Goal: Information Seeking & Learning: Learn about a topic

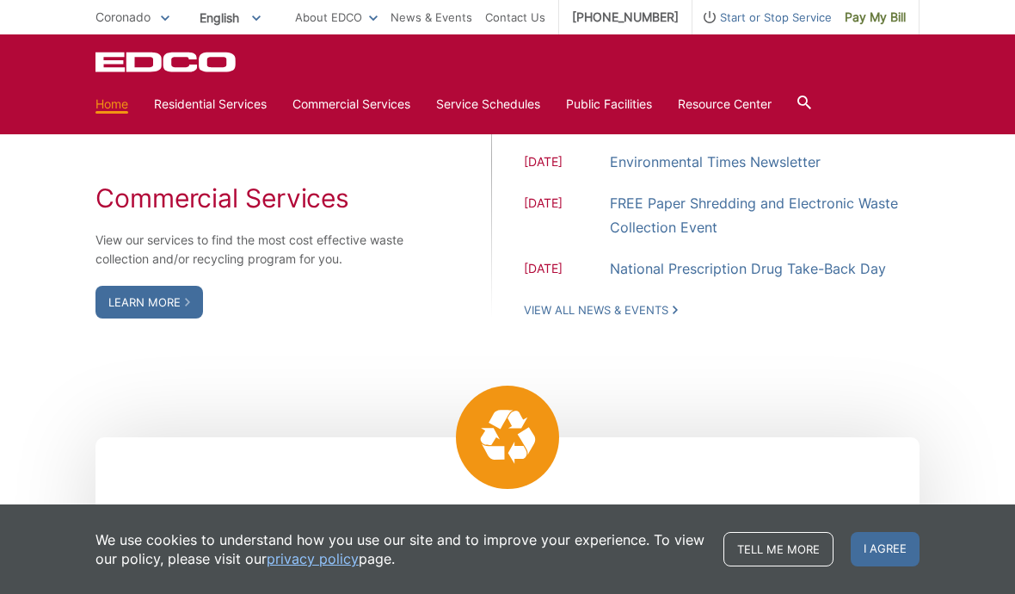
scroll to position [1540, 0]
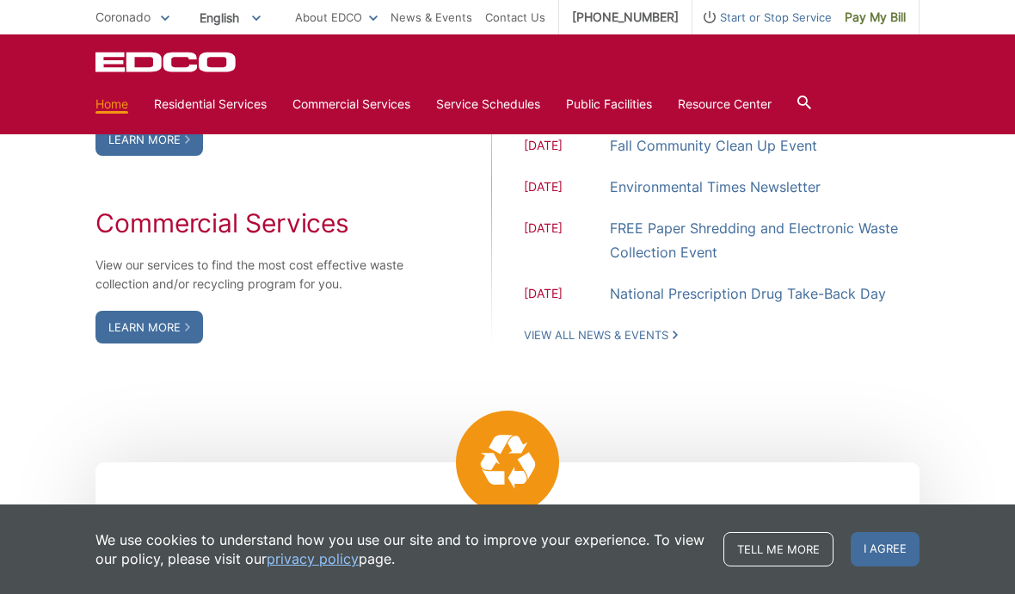
click at [0, 0] on link "Temporary Dumpster" at bounding box center [0, 0] width 0 height 0
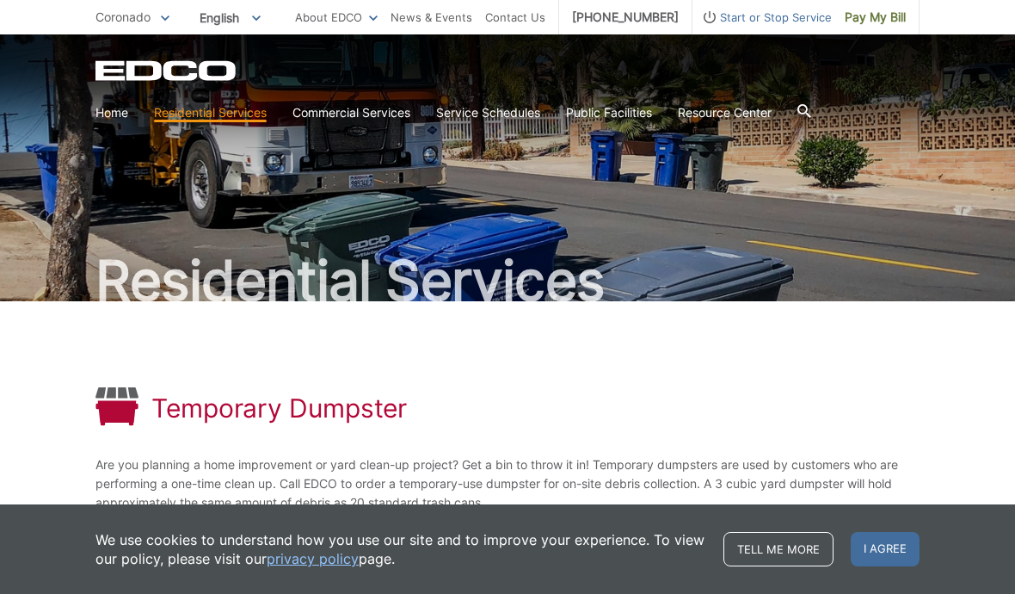
click at [499, 113] on link "Service Schedules" at bounding box center [488, 112] width 104 height 19
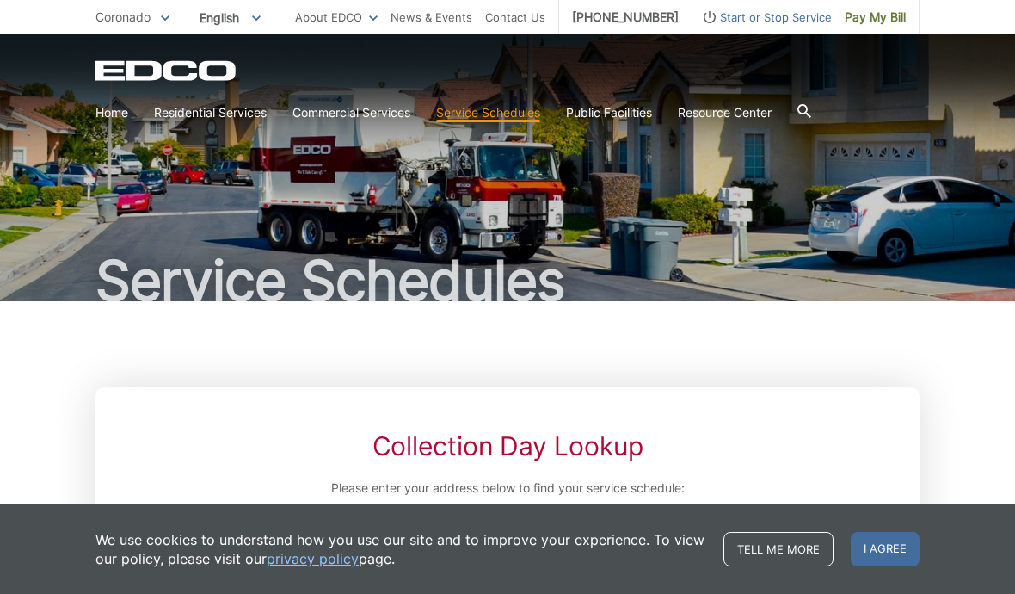
click at [0, 0] on link "Temporary Dumpster" at bounding box center [0, 0] width 0 height 0
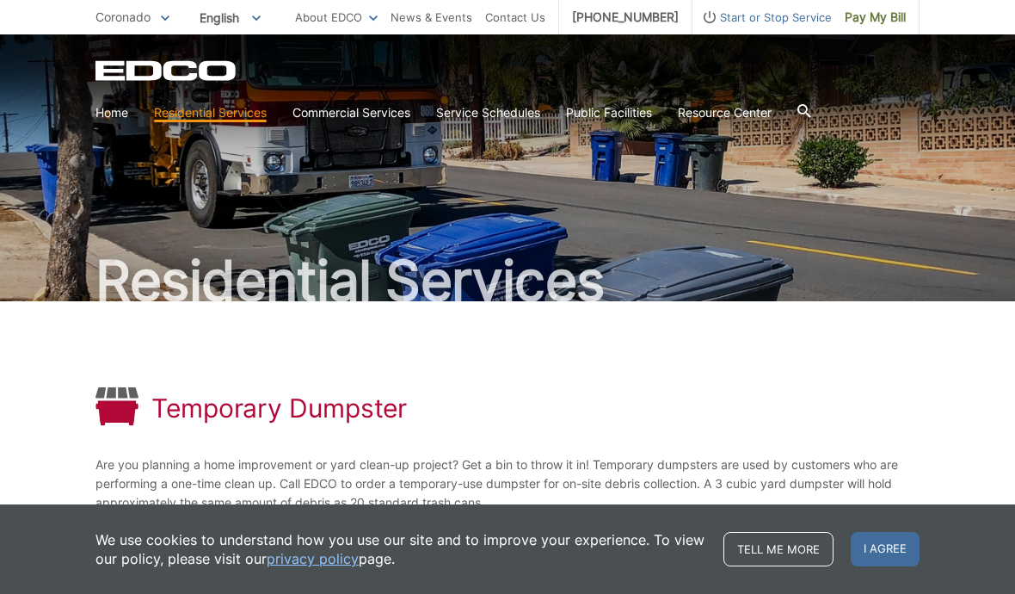
click at [1011, 441] on div "Temporary Dumpster Are you planning a home improvement or yard clean-up project…" at bounding box center [507, 544] width 1015 height 487
